Goal: Task Accomplishment & Management: Manage account settings

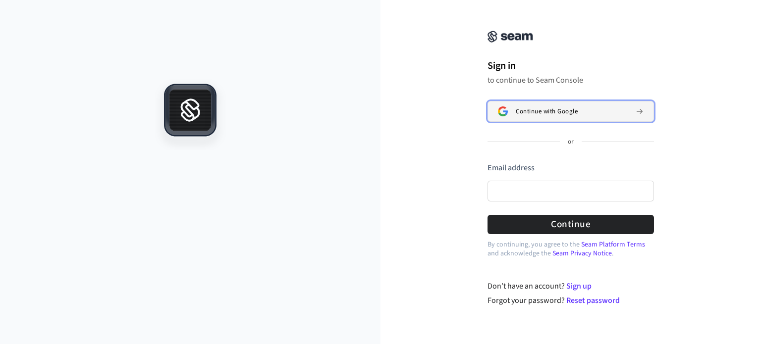
click at [552, 107] on span "Continue with Google" at bounding box center [547, 111] width 62 height 8
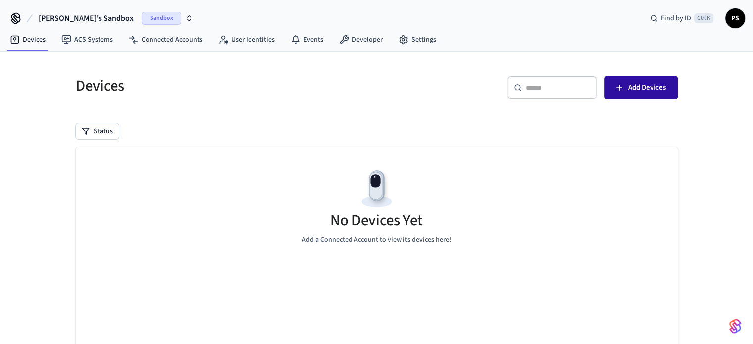
click at [644, 81] on span "Add Devices" at bounding box center [647, 87] width 38 height 13
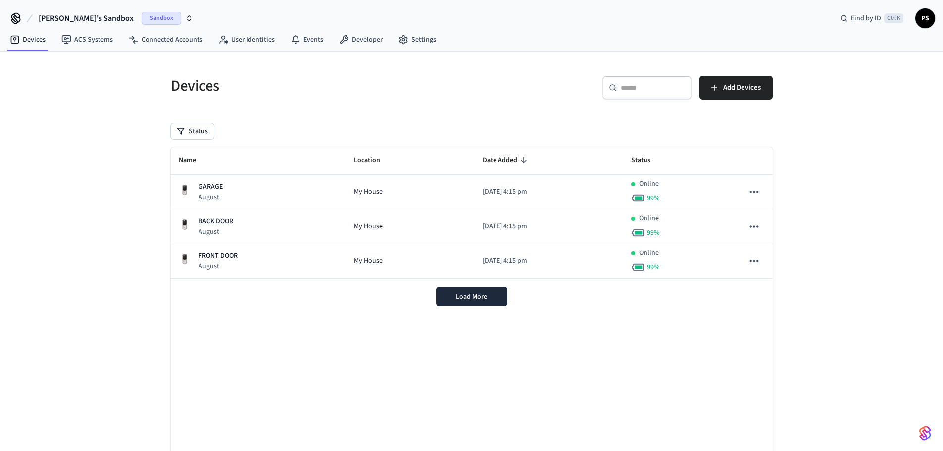
click at [122, 208] on div "Devices ​ ​ Add Devices Status Name Location Date Added Status GARAGE August My…" at bounding box center [471, 270] width 943 height 437
click at [377, 344] on div "Name Location Date Added Status GARAGE August My House 2025/09/30 at 4:15 pm On…" at bounding box center [472, 305] width 602 height 316
click at [477, 297] on span "Load More" at bounding box center [471, 297] width 31 height 10
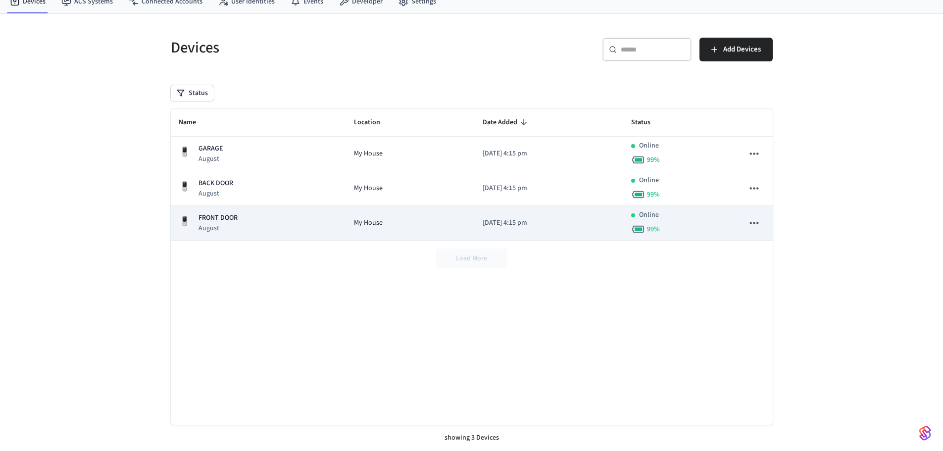
click at [252, 212] on td "FRONT DOOR August" at bounding box center [258, 223] width 175 height 35
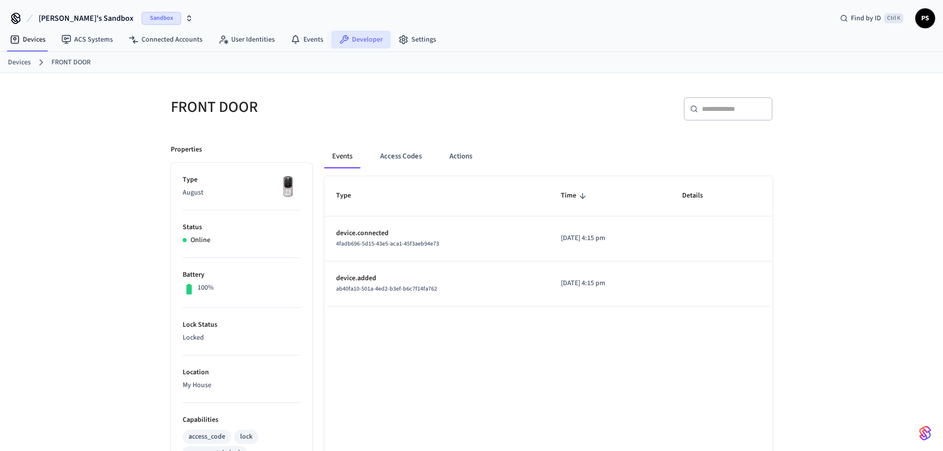
click at [370, 39] on link "Developer" at bounding box center [360, 40] width 59 height 18
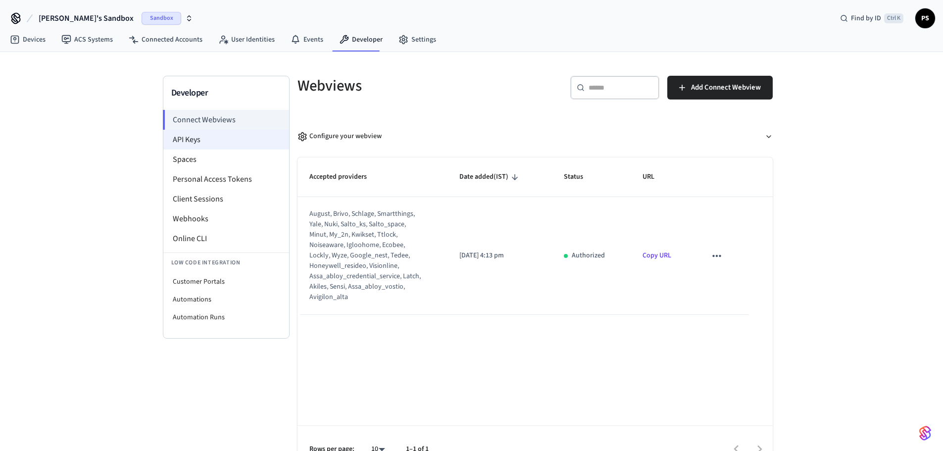
click at [205, 135] on li "API Keys" at bounding box center [226, 140] width 126 height 20
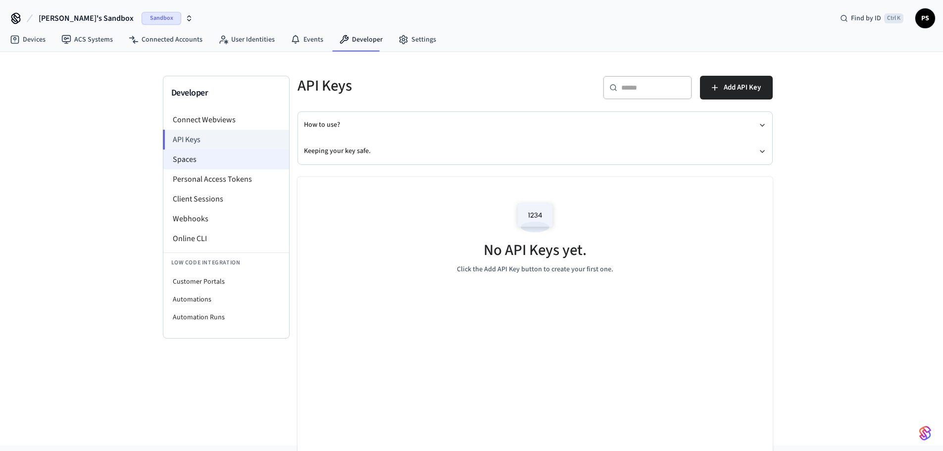
click at [200, 161] on li "Spaces" at bounding box center [226, 160] width 126 height 20
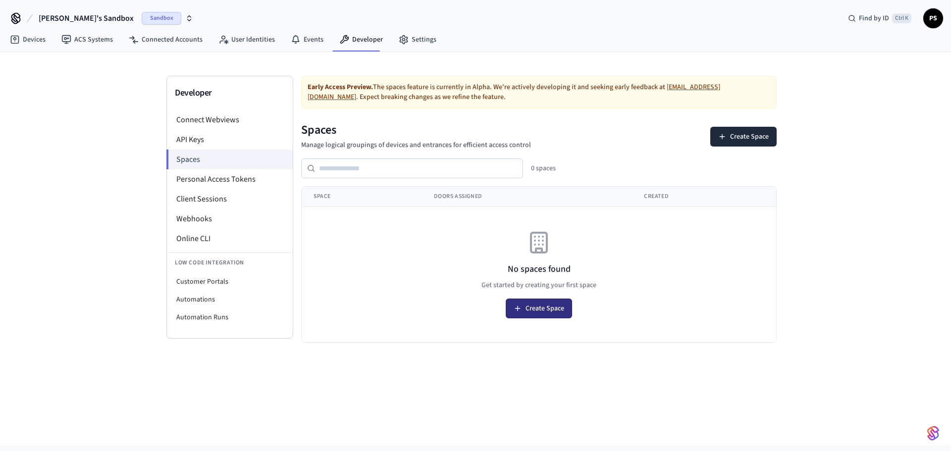
click at [513, 310] on button "Create Space" at bounding box center [539, 309] width 66 height 20
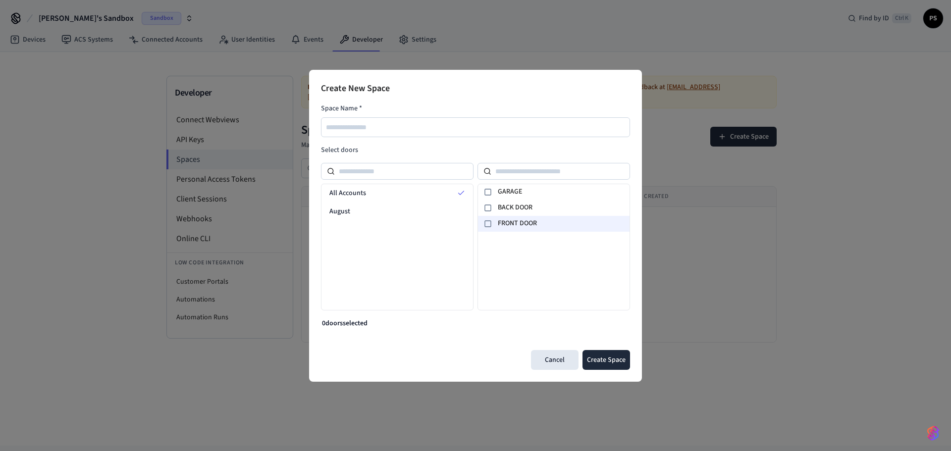
click at [486, 224] on icon at bounding box center [488, 224] width 8 height 8
click at [586, 344] on button "Create Space" at bounding box center [606, 360] width 48 height 20
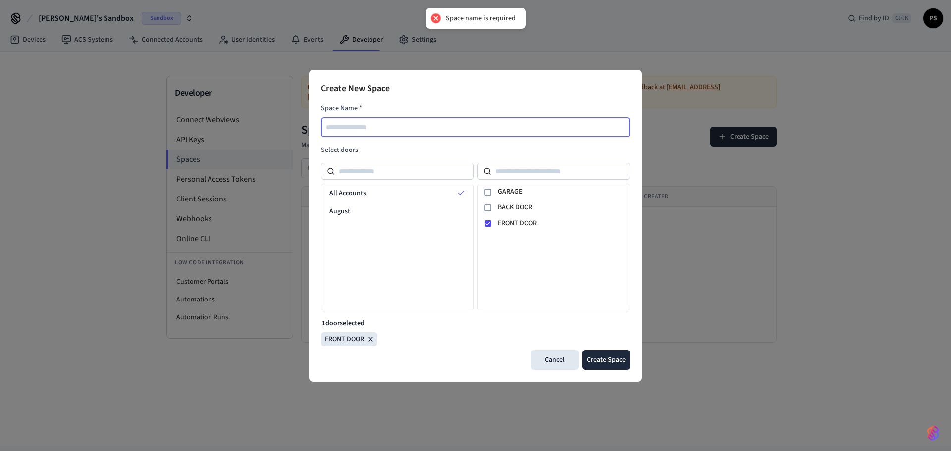
click at [443, 125] on input "text" at bounding box center [476, 127] width 308 height 12
type input "****"
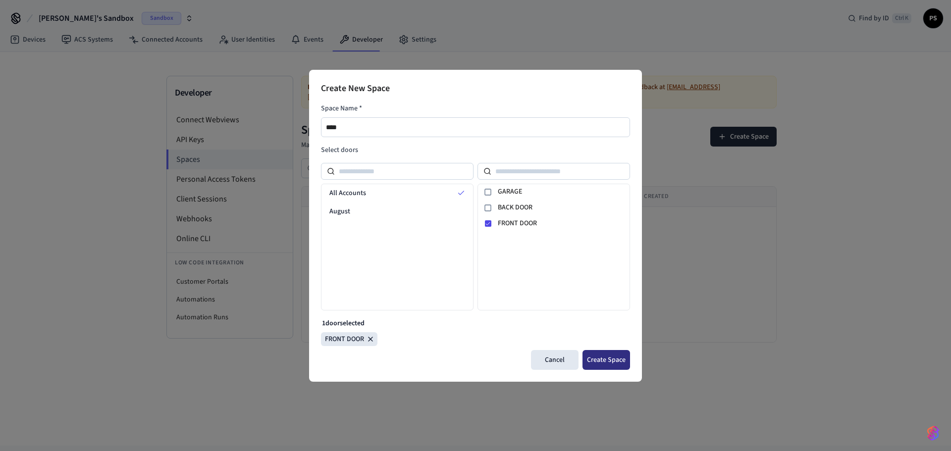
click at [611, 344] on button "Create Space" at bounding box center [606, 360] width 48 height 20
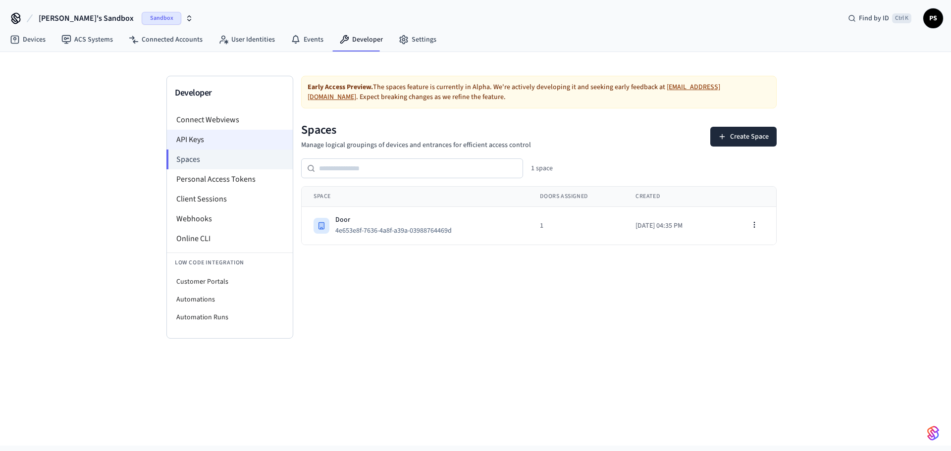
click at [216, 137] on li "API Keys" at bounding box center [230, 140] width 126 height 20
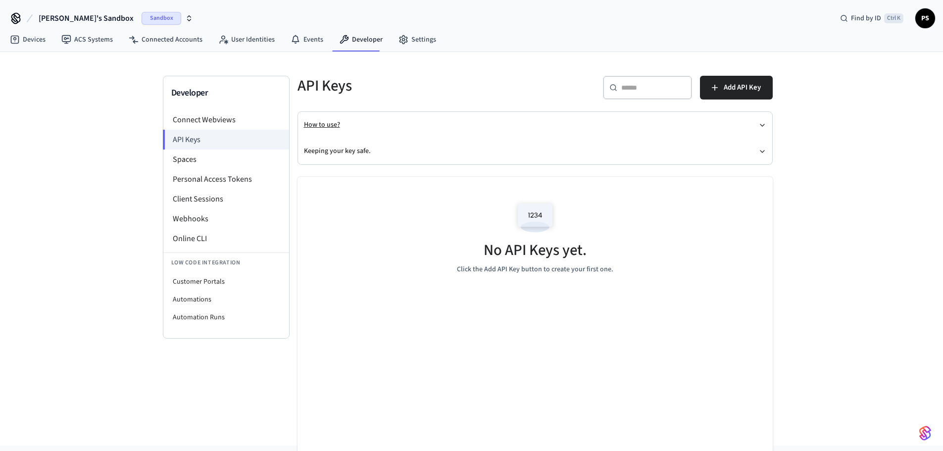
click at [760, 125] on icon "button" at bounding box center [763, 125] width 4 height 2
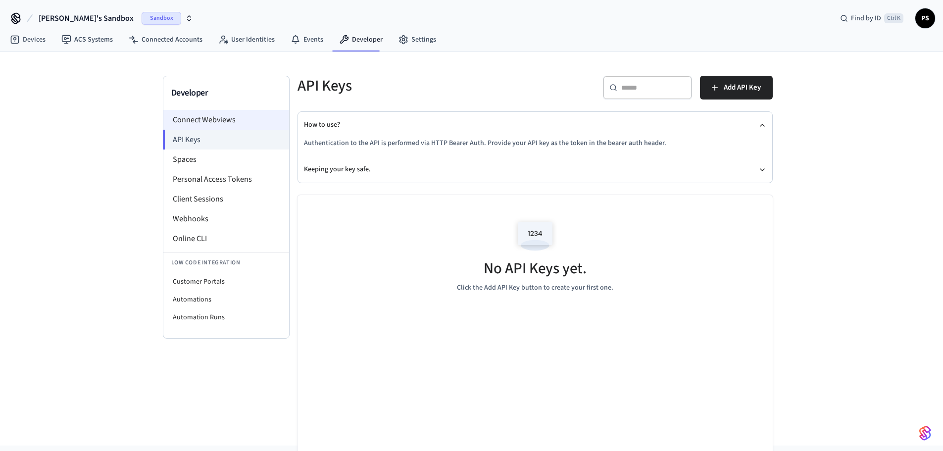
click at [226, 116] on li "Connect Webviews" at bounding box center [226, 120] width 126 height 20
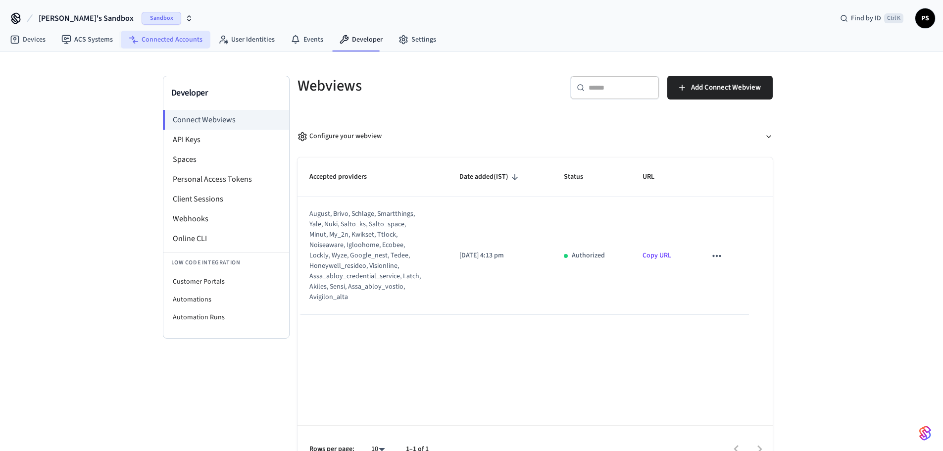
click at [166, 45] on link "Connected Accounts" at bounding box center [166, 40] width 90 height 18
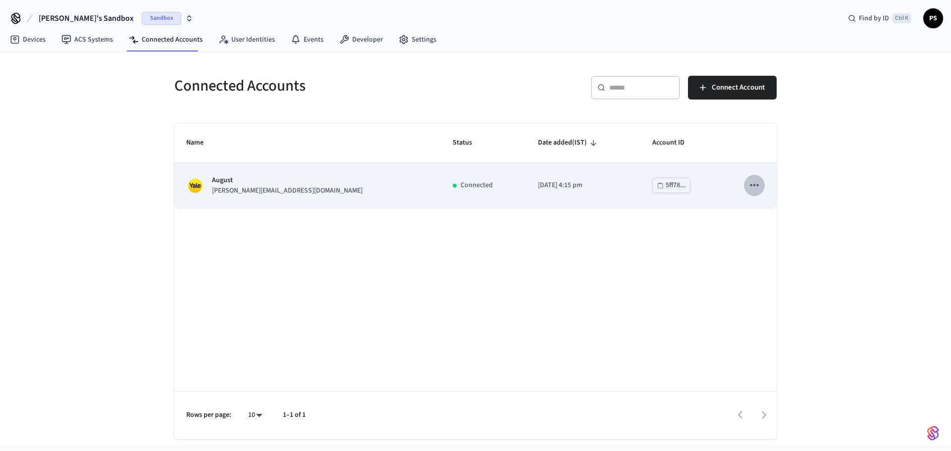
click at [753, 180] on icon "sticky table" at bounding box center [754, 185] width 13 height 13
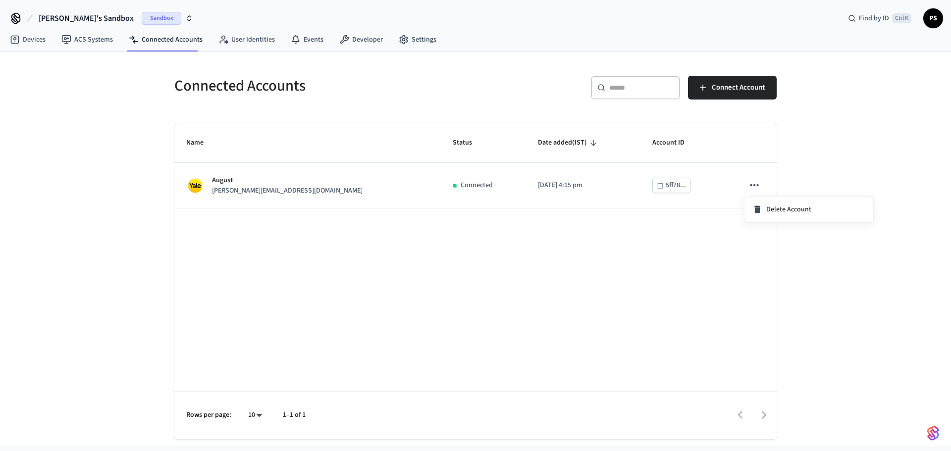
click at [250, 39] on div at bounding box center [475, 225] width 951 height 451
click at [27, 41] on link "Devices" at bounding box center [28, 40] width 52 height 18
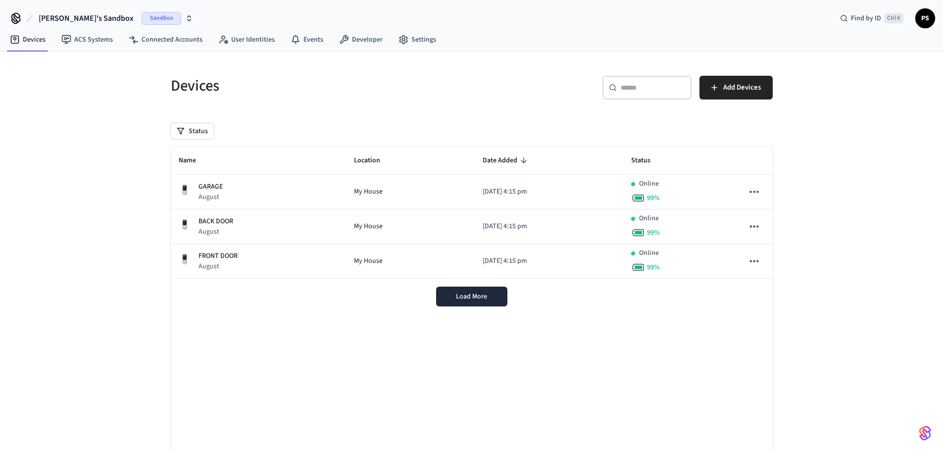
click at [62, 149] on div "Devices ​ ​ Add Devices Status Name Location Date Added Status GARAGE August My…" at bounding box center [471, 270] width 943 height 437
click at [402, 35] on icon at bounding box center [404, 40] width 10 height 10
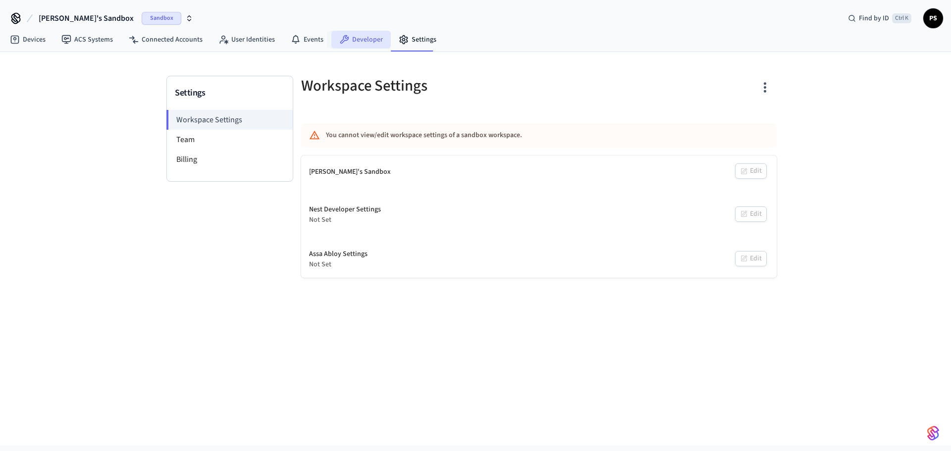
click at [365, 38] on link "Developer" at bounding box center [360, 40] width 59 height 18
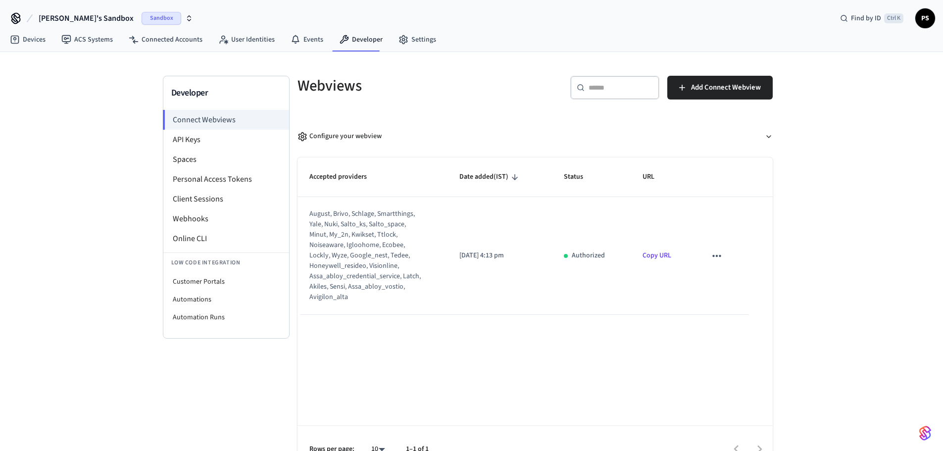
click at [87, 188] on div "Developer Connect Webviews API Keys Spaces Personal Access Tokens Client Sessio…" at bounding box center [471, 262] width 943 height 421
